Goal: Entertainment & Leisure: Consume media (video, audio)

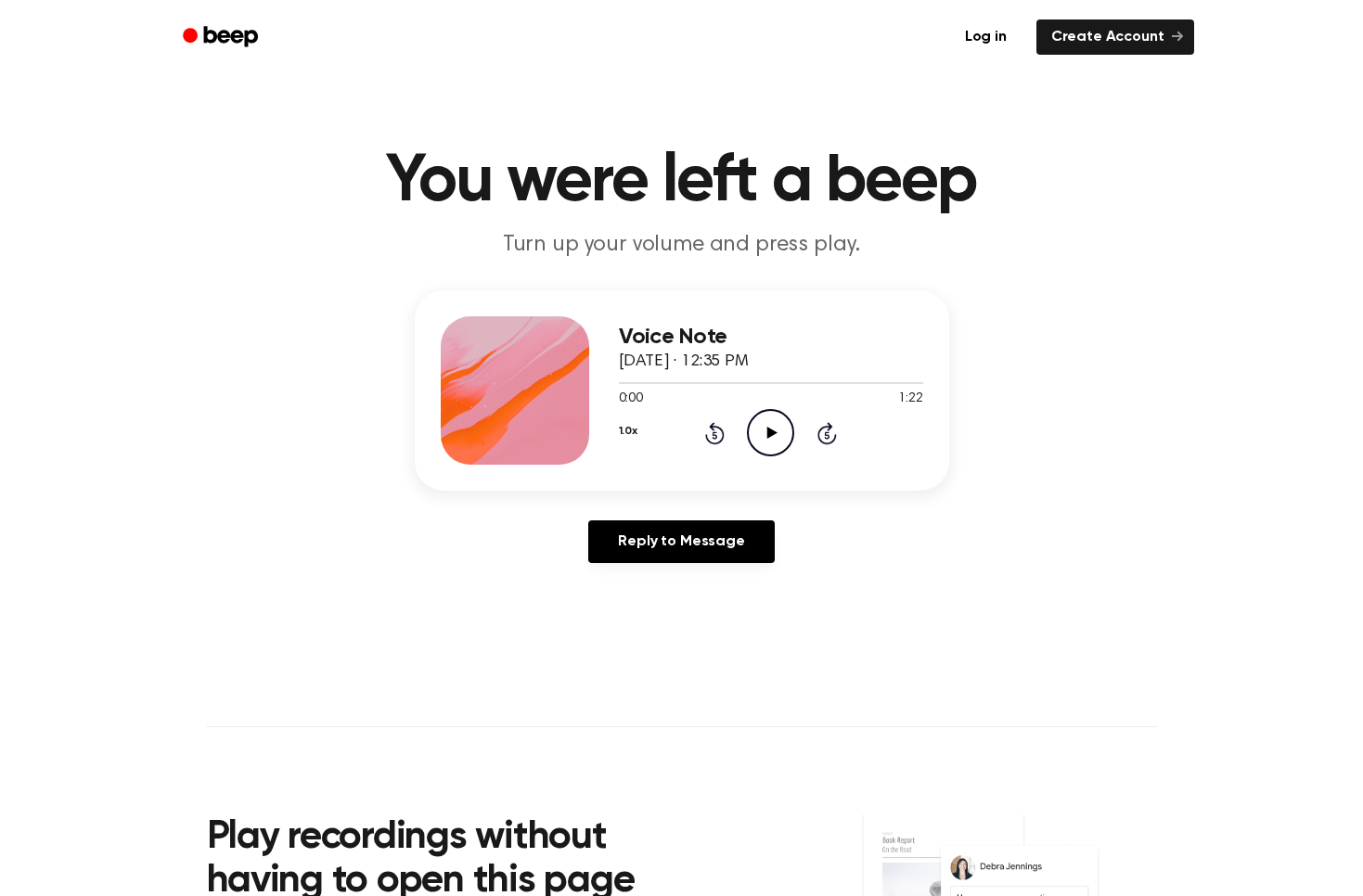
click at [778, 452] on icon "Play Audio" at bounding box center [770, 432] width 48 height 48
click at [760, 447] on icon "Pause Audio" at bounding box center [770, 432] width 48 height 48
click at [760, 447] on icon "Play Audio" at bounding box center [770, 432] width 48 height 48
click at [716, 441] on icon "Rewind 5 seconds" at bounding box center [715, 433] width 20 height 24
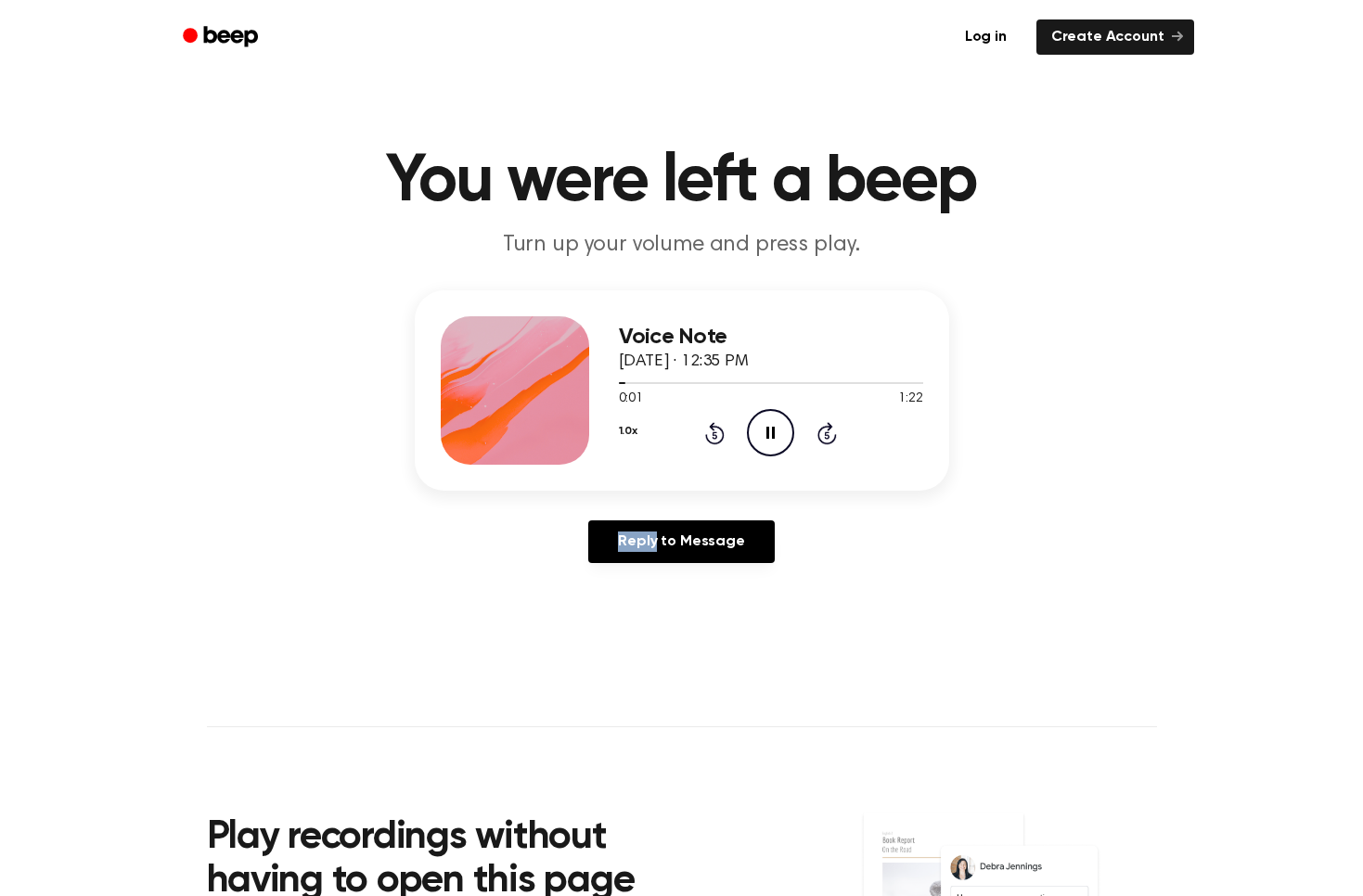
click at [716, 441] on icon "Rewind 5 seconds" at bounding box center [715, 433] width 20 height 24
click at [759, 437] on icon "Pause Audio" at bounding box center [770, 432] width 48 height 48
click at [759, 437] on icon "Play Audio" at bounding box center [770, 432] width 48 height 48
click at [764, 439] on icon "Play Audio" at bounding box center [770, 432] width 48 height 48
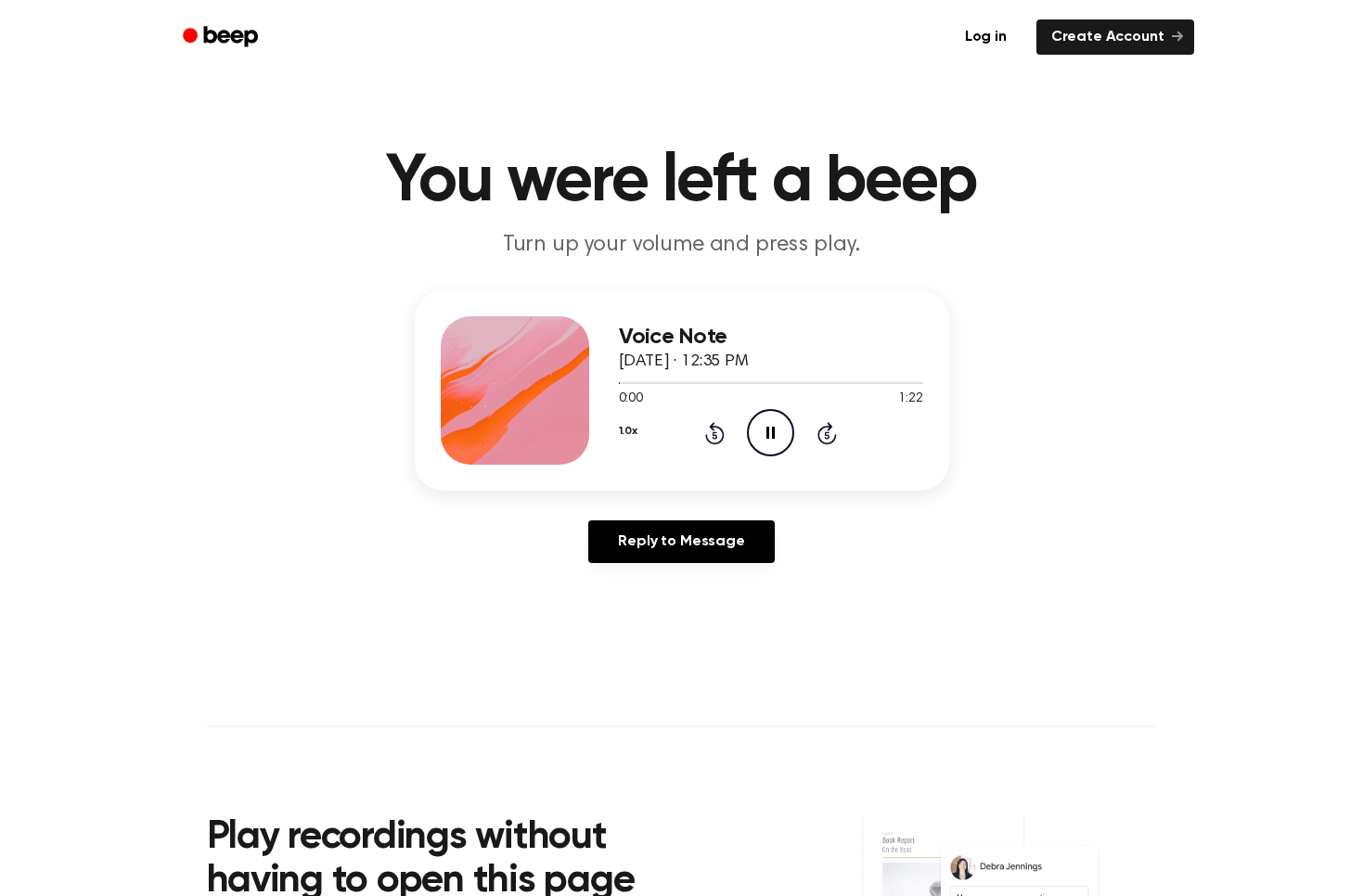
click at [764, 439] on icon "Pause Audio" at bounding box center [770, 432] width 48 height 48
click at [772, 440] on icon "Play Audio" at bounding box center [770, 432] width 48 height 48
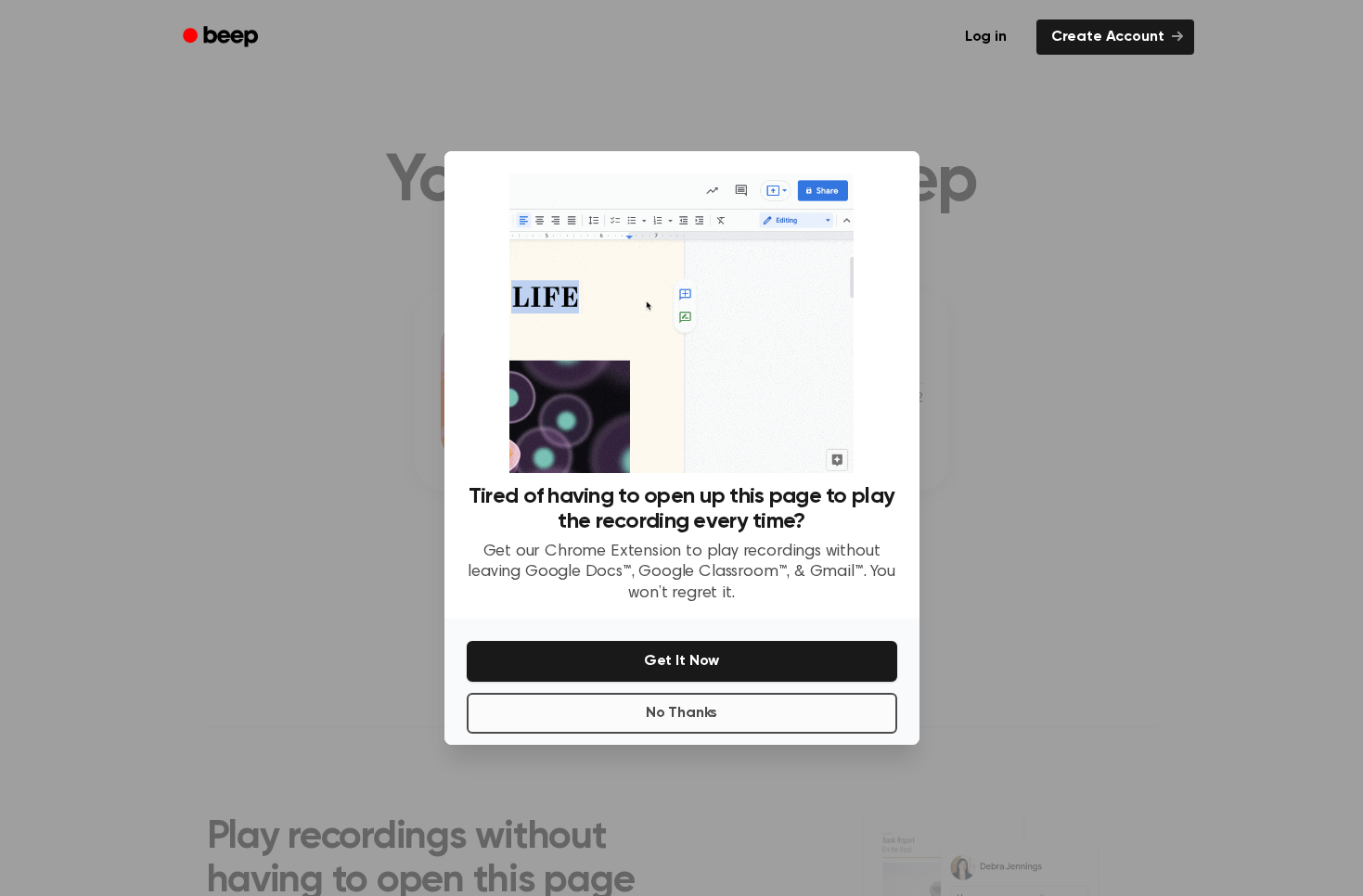
click at [777, 719] on button "No Thanks" at bounding box center [682, 713] width 430 height 41
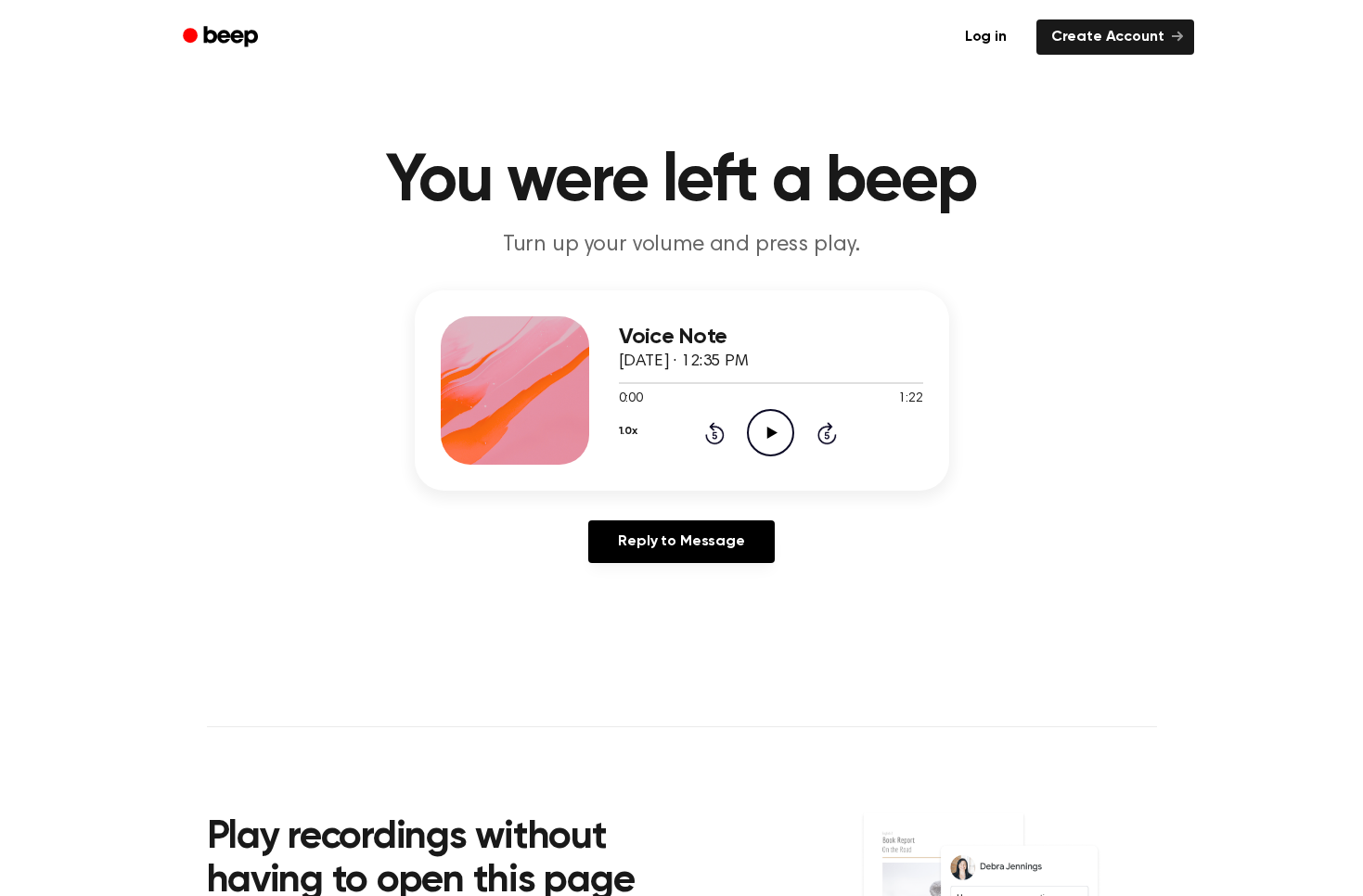
click at [786, 431] on icon "Play Audio" at bounding box center [770, 432] width 48 height 48
click at [824, 441] on icon at bounding box center [826, 433] width 20 height 22
drag, startPoint x: 916, startPoint y: 80, endPoint x: 877, endPoint y: 68, distance: 40.8
click at [877, 68] on div "Log in Create Account" at bounding box center [681, 37] width 1024 height 75
